Goal: Information Seeking & Learning: Understand process/instructions

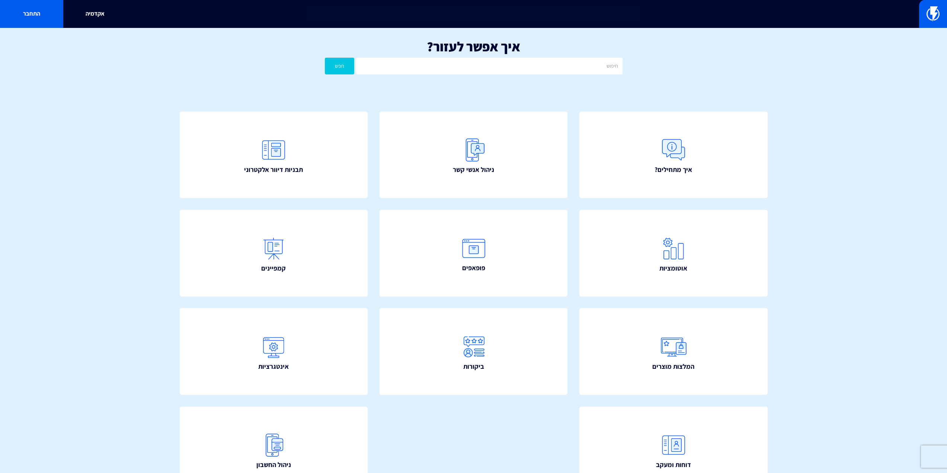
click at [600, 14] on input "text" at bounding box center [473, 14] width 335 height 17
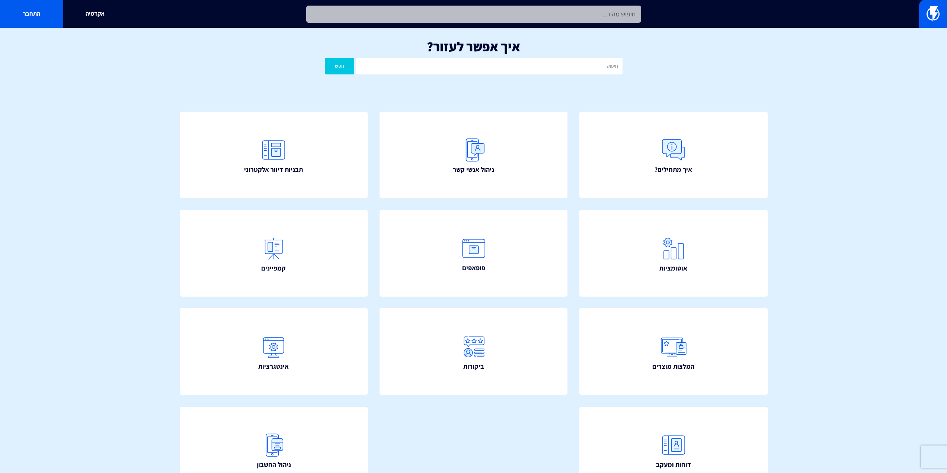
click at [600, 14] on input "text" at bounding box center [473, 14] width 335 height 17
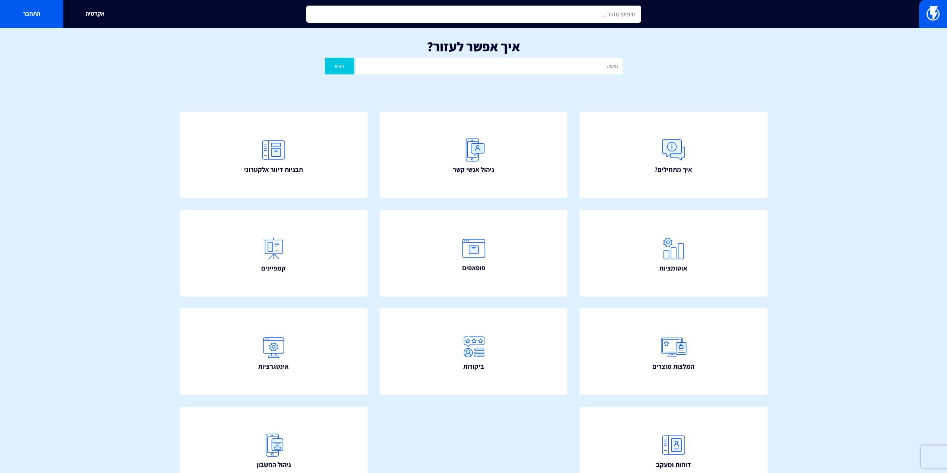
click at [600, 14] on input "text" at bounding box center [473, 14] width 335 height 17
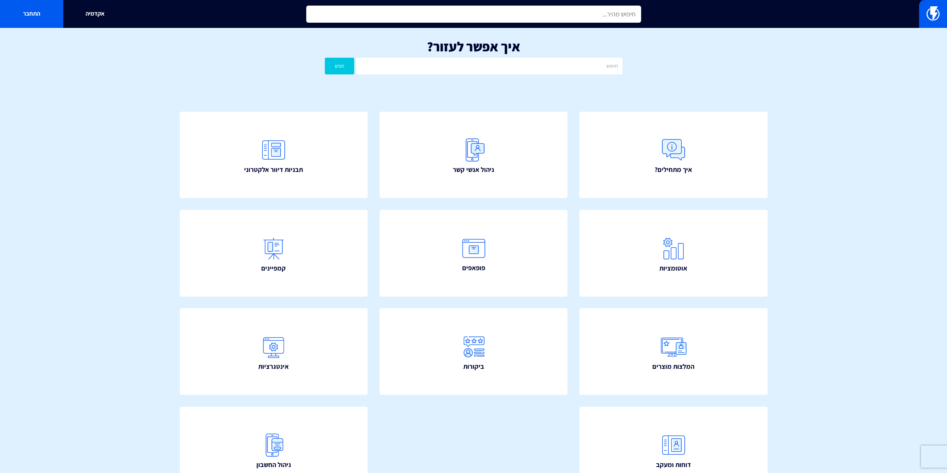
click at [600, 14] on input "text" at bounding box center [473, 14] width 335 height 17
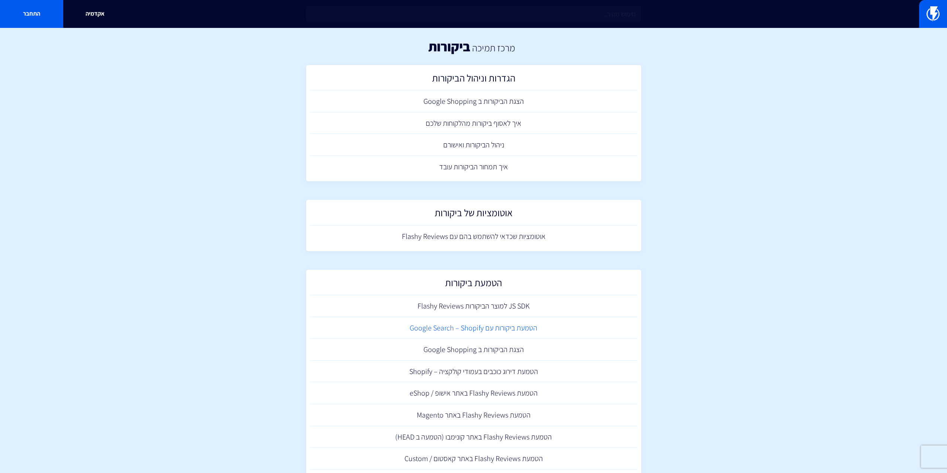
scroll to position [62, 0]
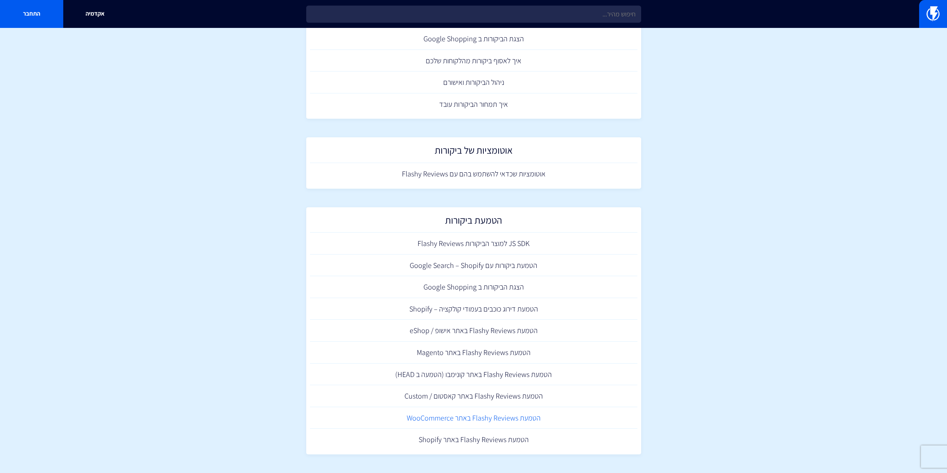
click at [424, 423] on link "הטמעת Flashy Reviews באתר WooCommerce" at bounding box center [473, 418] width 327 height 22
